Goal: Transaction & Acquisition: Obtain resource

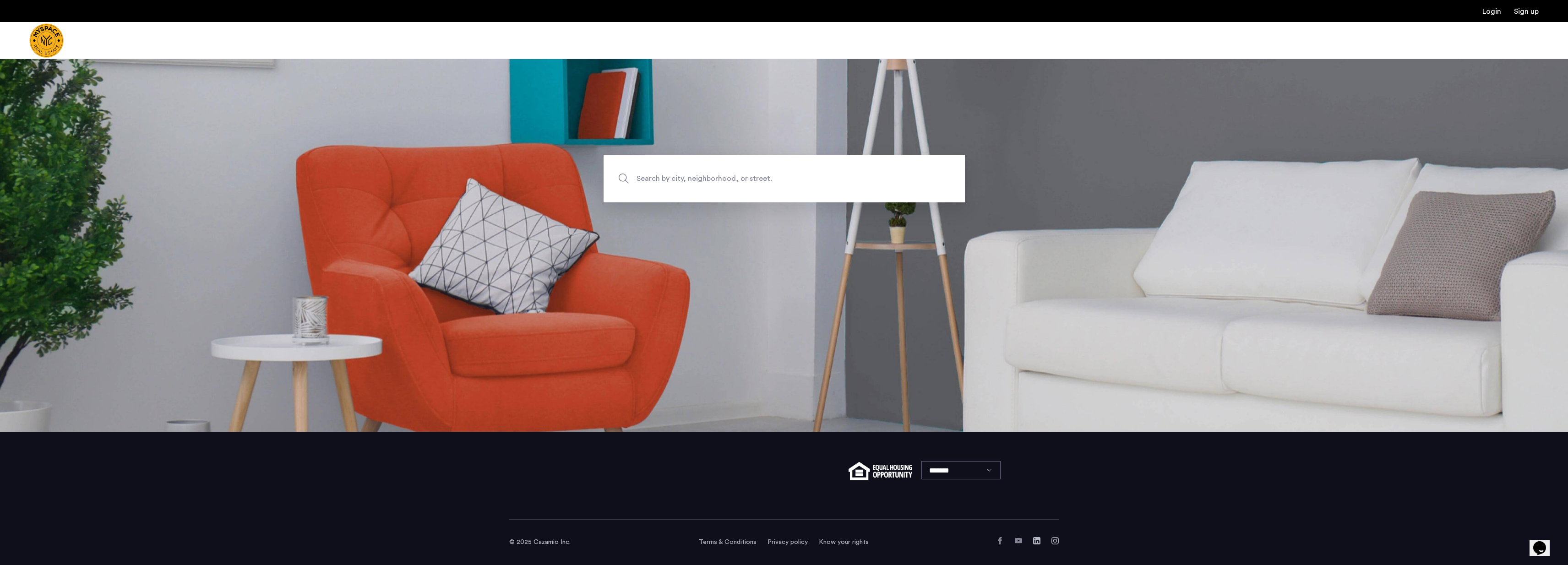
scroll to position [133, 0]
click at [727, 174] on span "Search by city, neighborhood, or street." at bounding box center [763, 179] width 253 height 12
click at [727, 174] on input "Search by city, neighborhood, or street." at bounding box center [785, 178] width 362 height 47
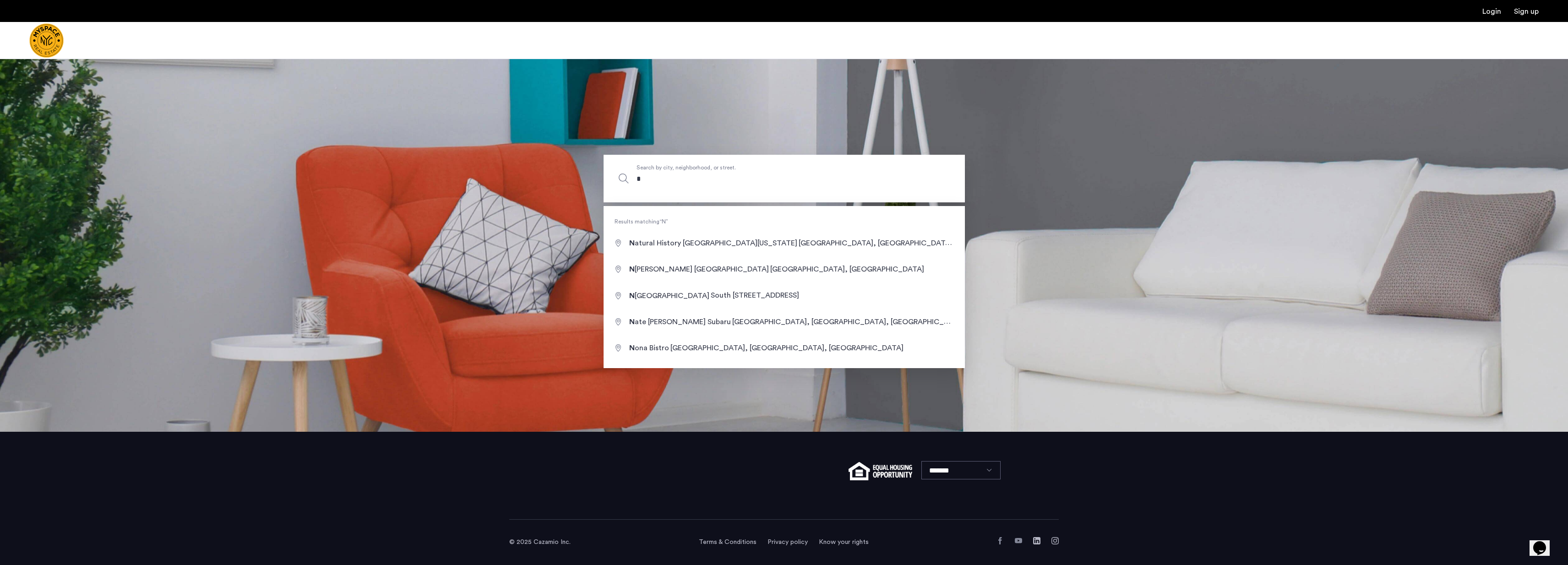
type input "**"
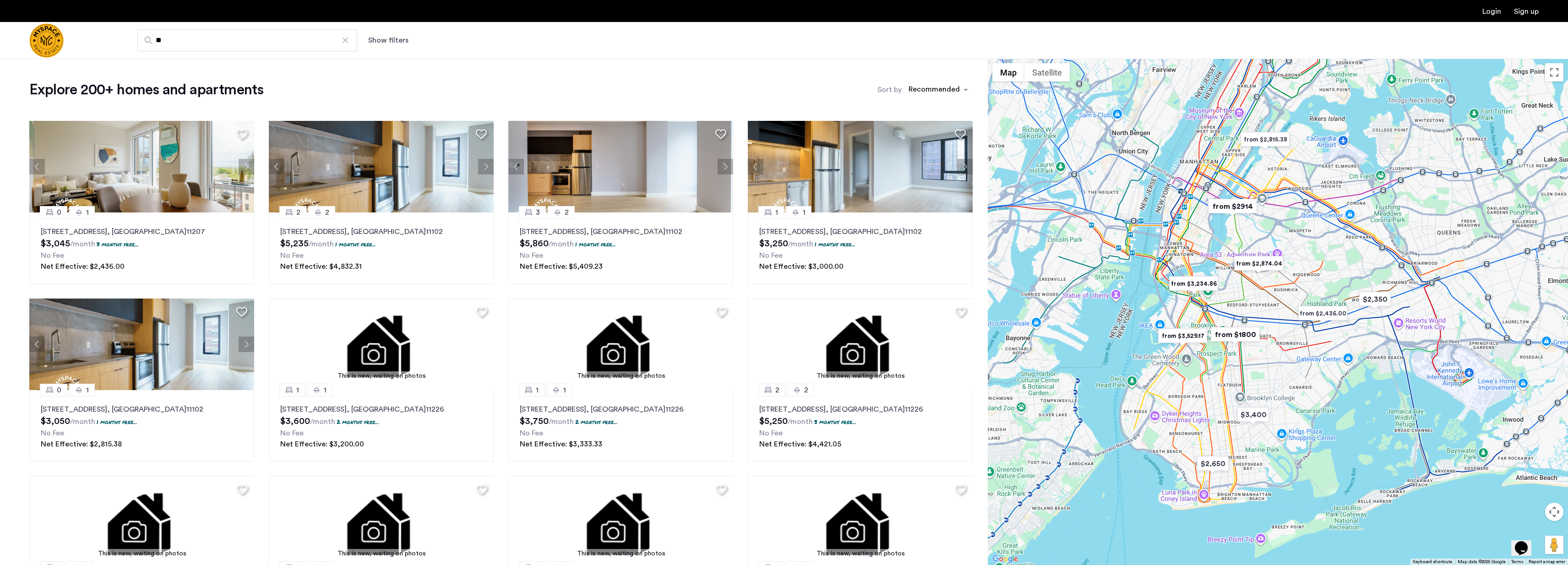
click at [397, 39] on button "Show filters" at bounding box center [388, 40] width 40 height 11
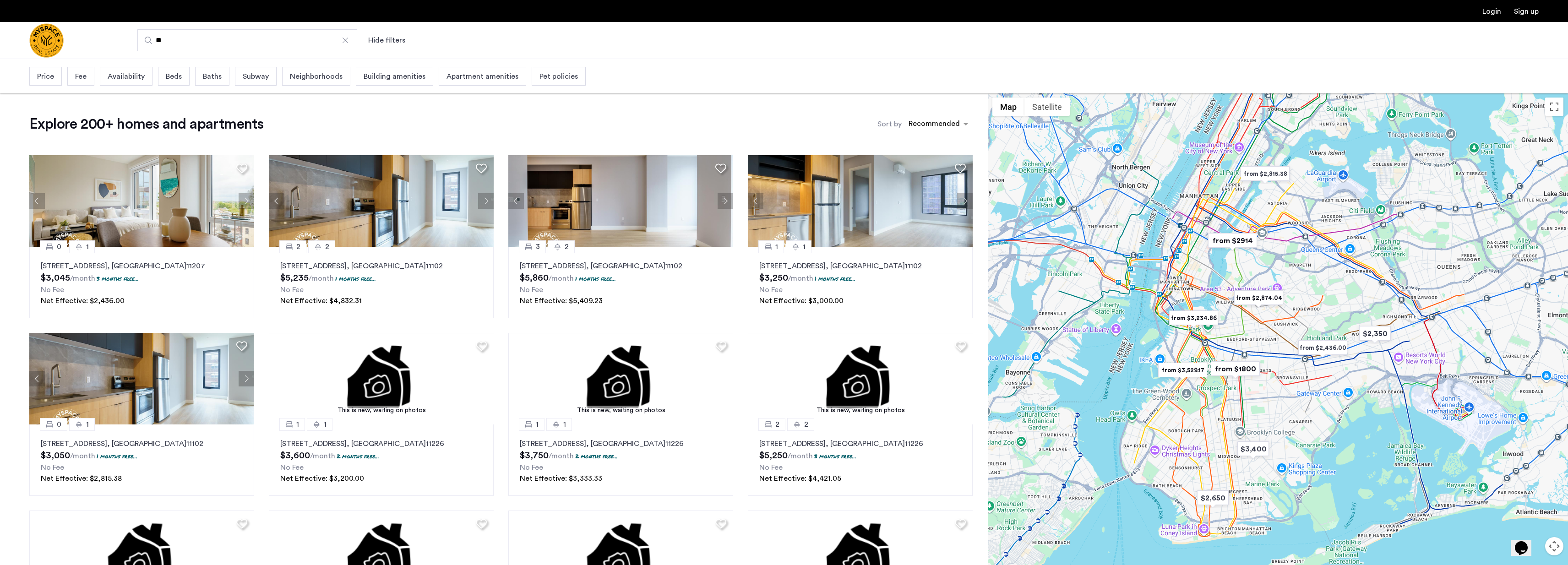
click at [174, 79] on span "Beds" at bounding box center [173, 77] width 16 height 11
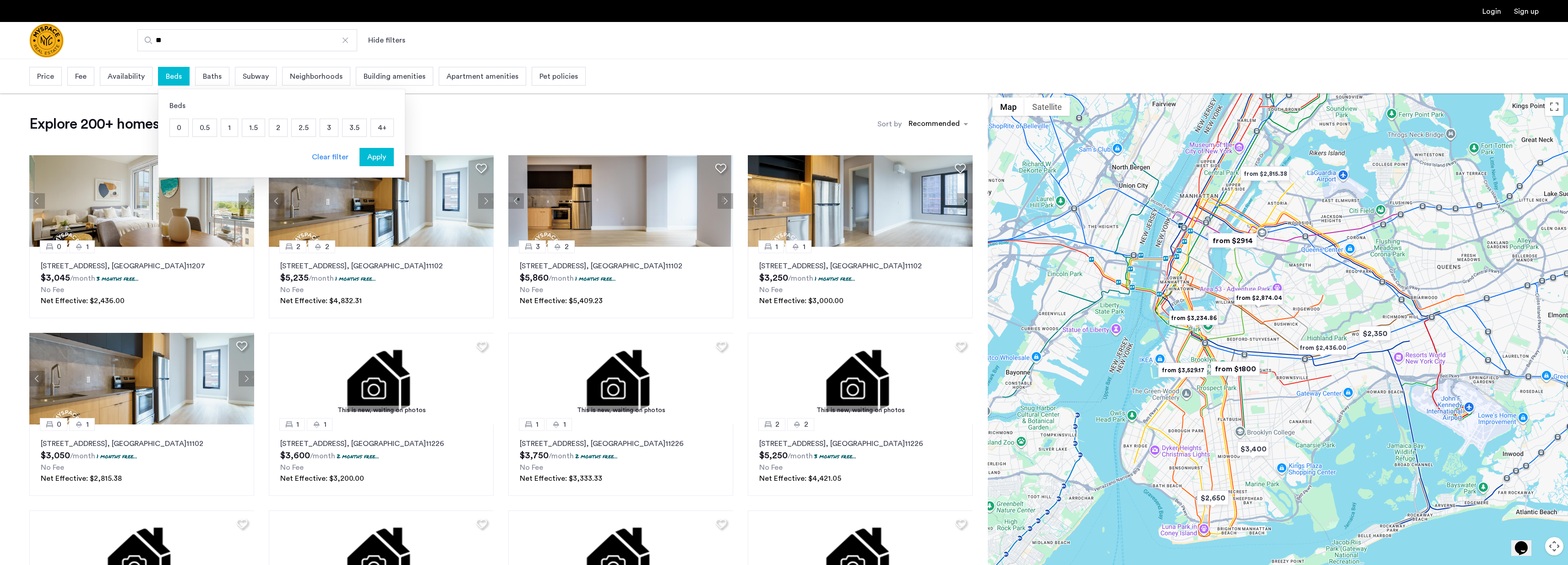
click at [379, 127] on p "4+" at bounding box center [382, 128] width 23 height 18
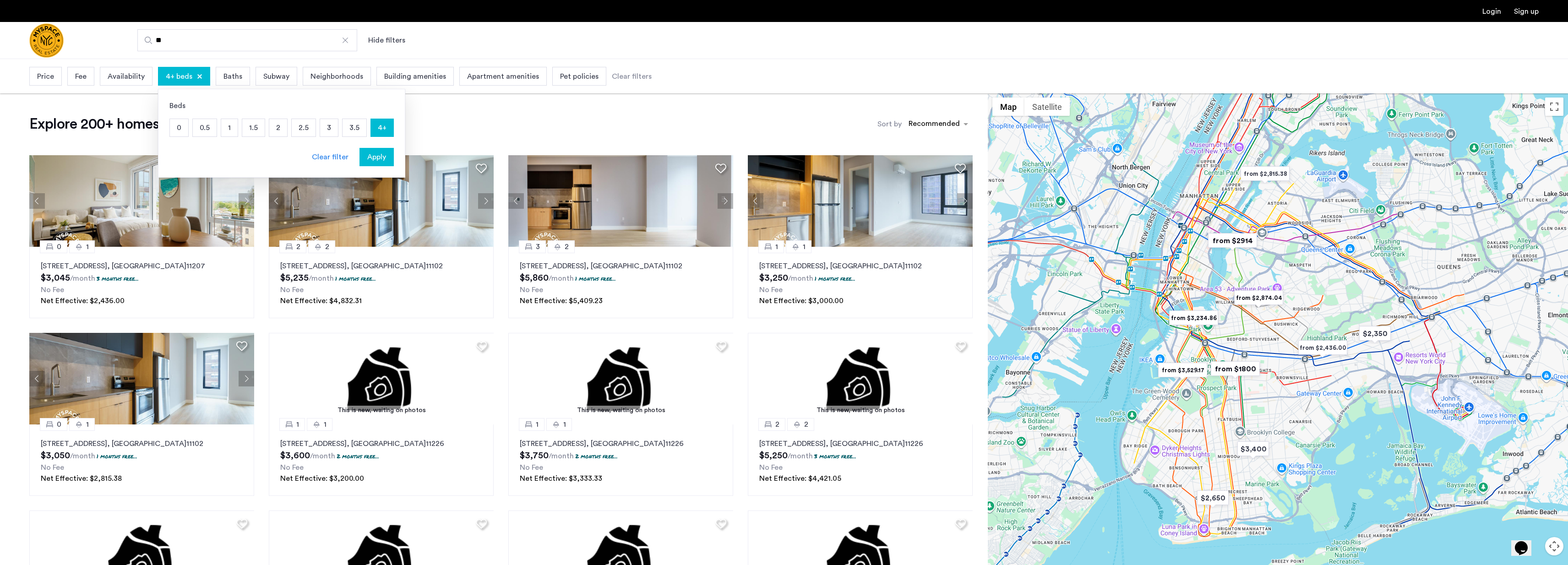
click at [376, 159] on span "Apply" at bounding box center [376, 157] width 19 height 11
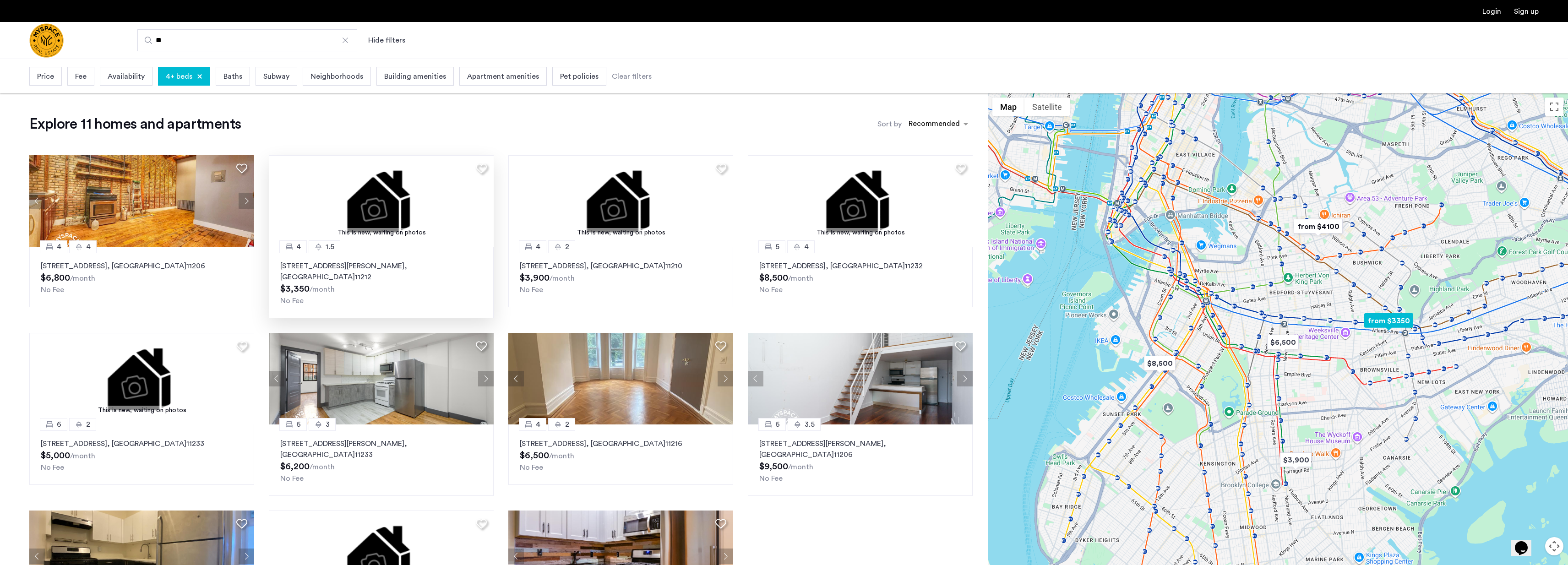
click at [393, 208] on img at bounding box center [382, 201] width 225 height 91
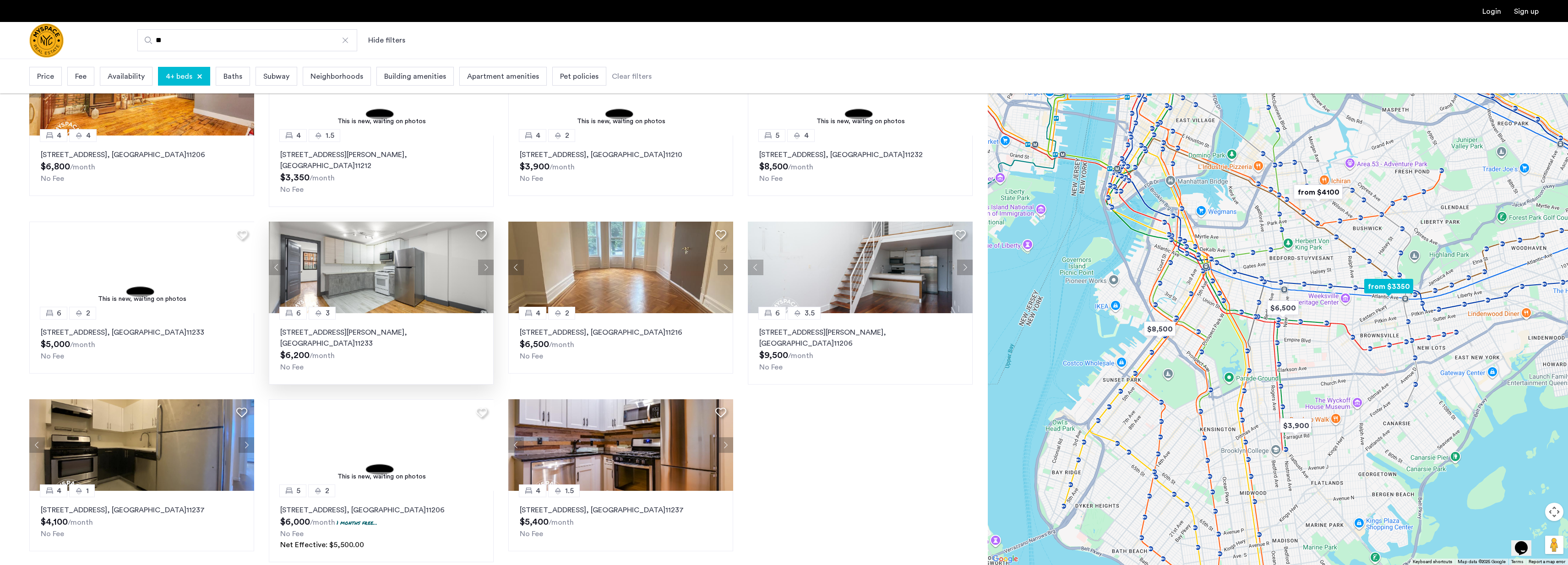
scroll to position [108, 0]
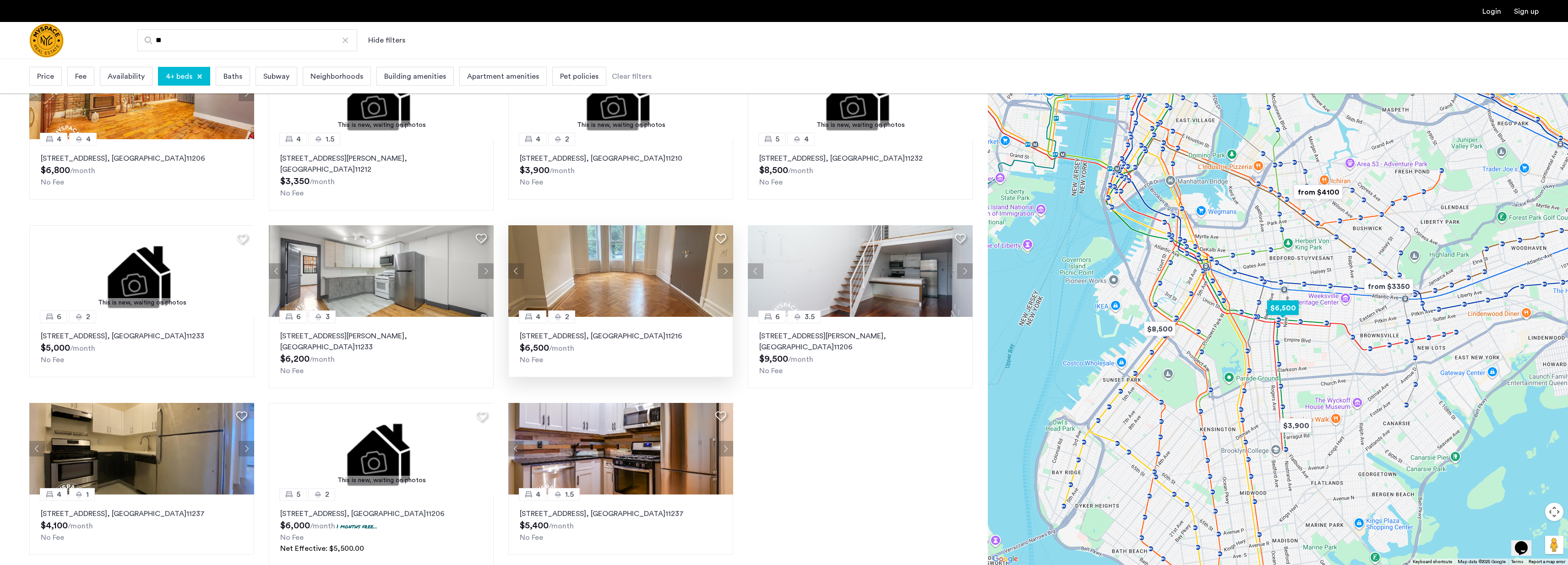
click at [630, 240] on img at bounding box center [621, 271] width 225 height 91
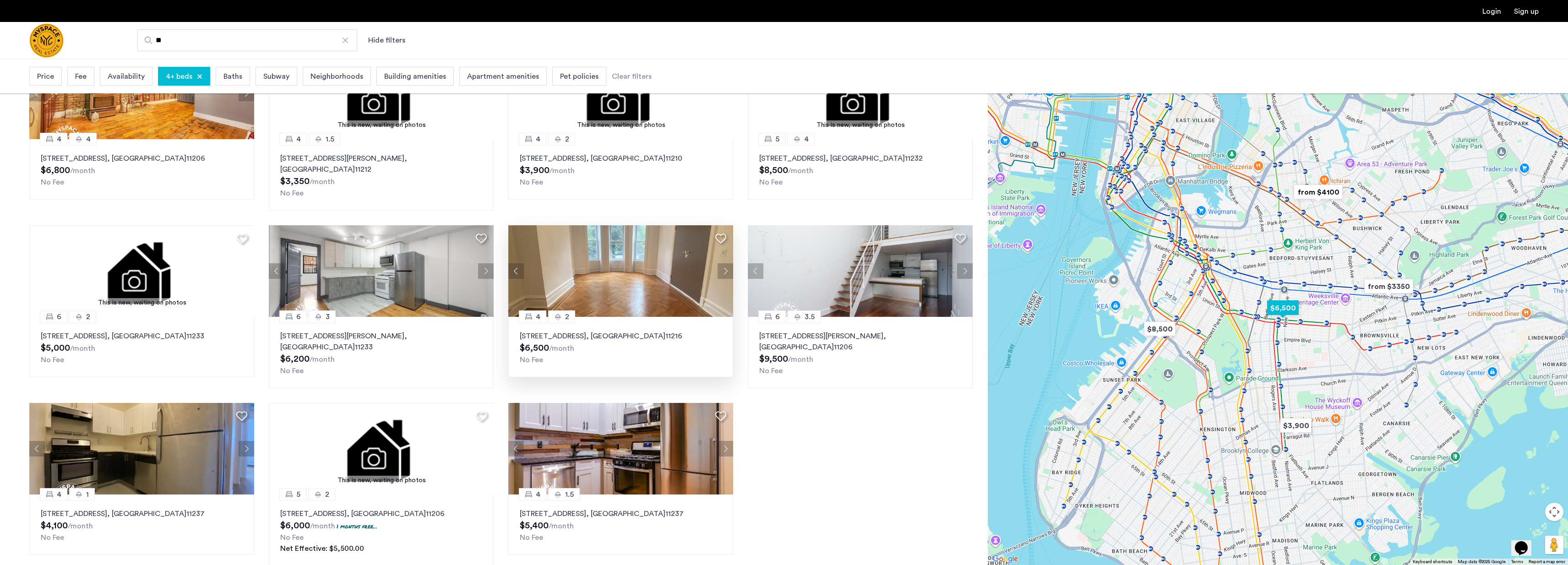
click at [653, 262] on img at bounding box center [621, 271] width 225 height 91
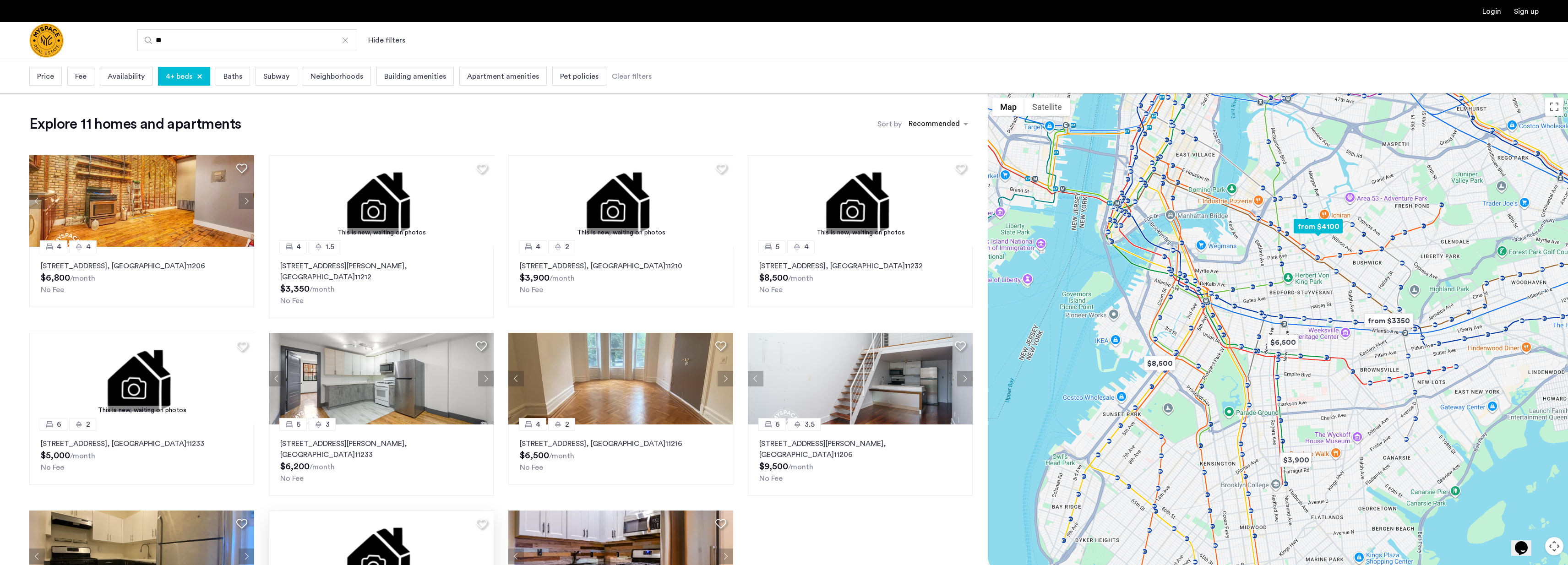
scroll to position [0, 0]
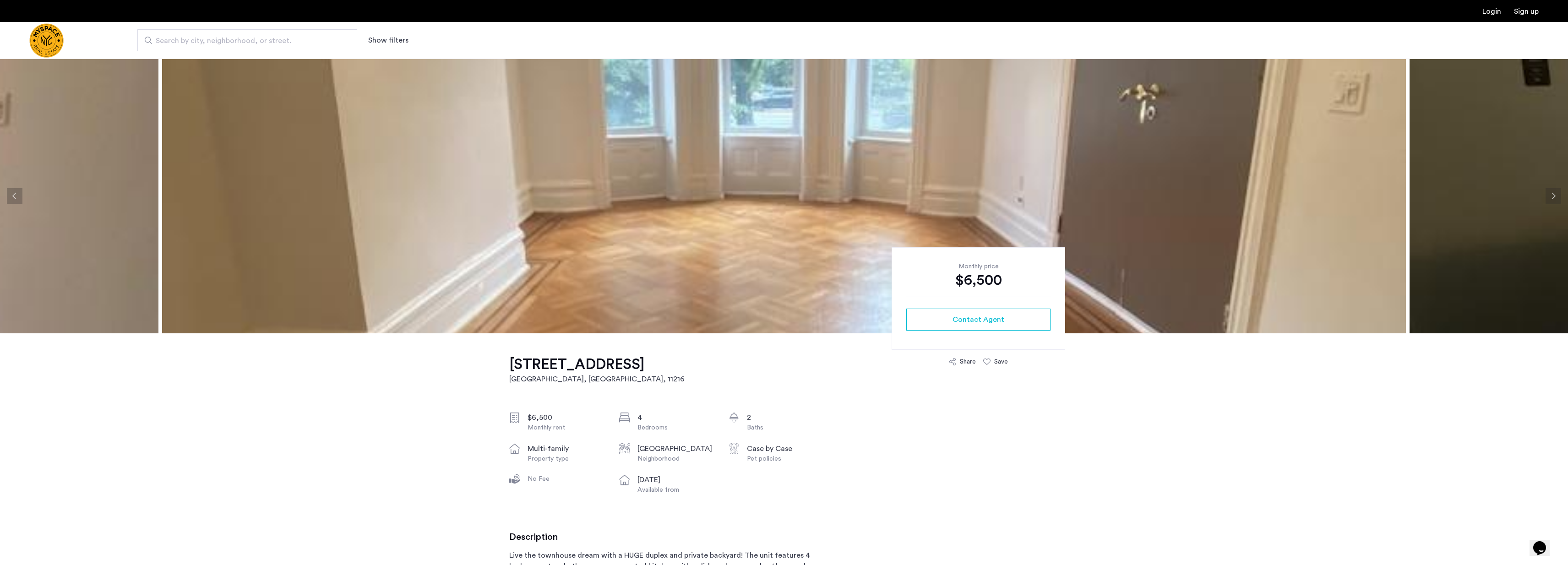
click at [790, 201] on img at bounding box center [783, 195] width 1244 height 275
